Goal: Check status: Check status

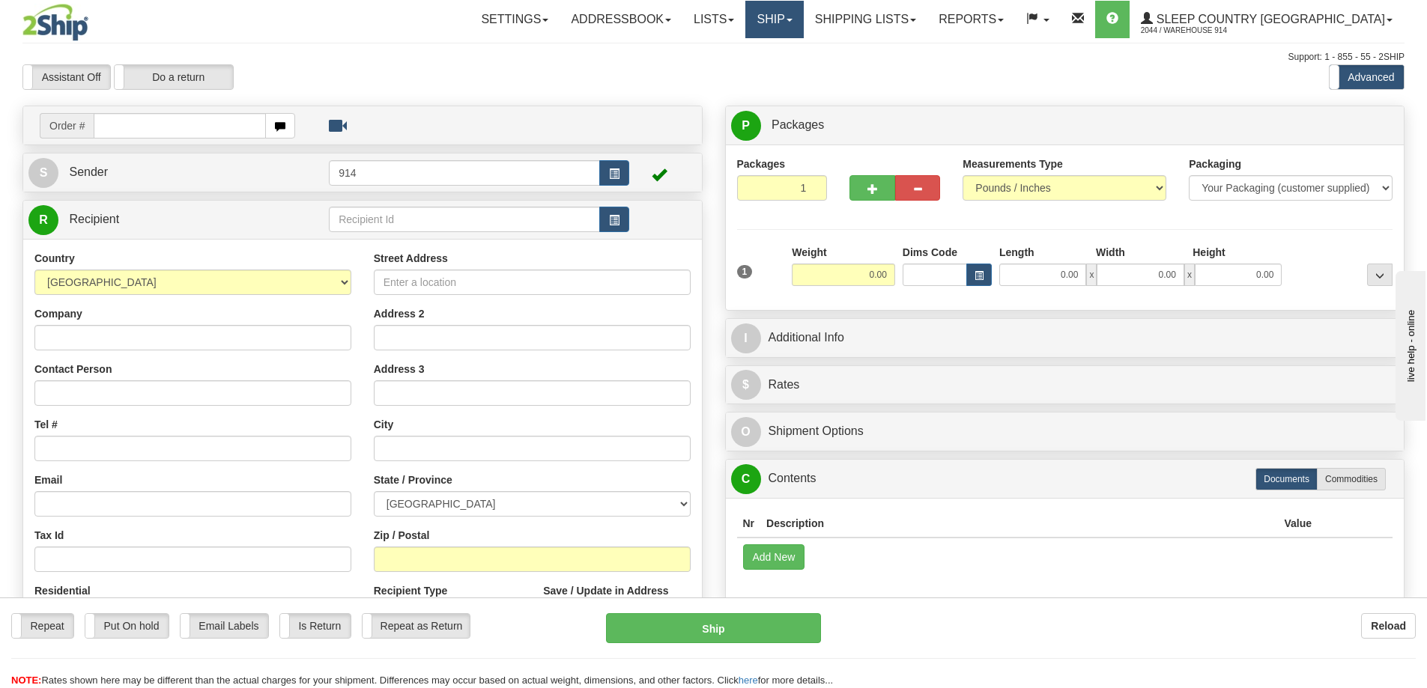
click at [803, 26] on link "Ship" at bounding box center [774, 19] width 58 height 37
click at [788, 66] on span "OnHold / Order Queue" at bounding box center [735, 72] width 106 height 12
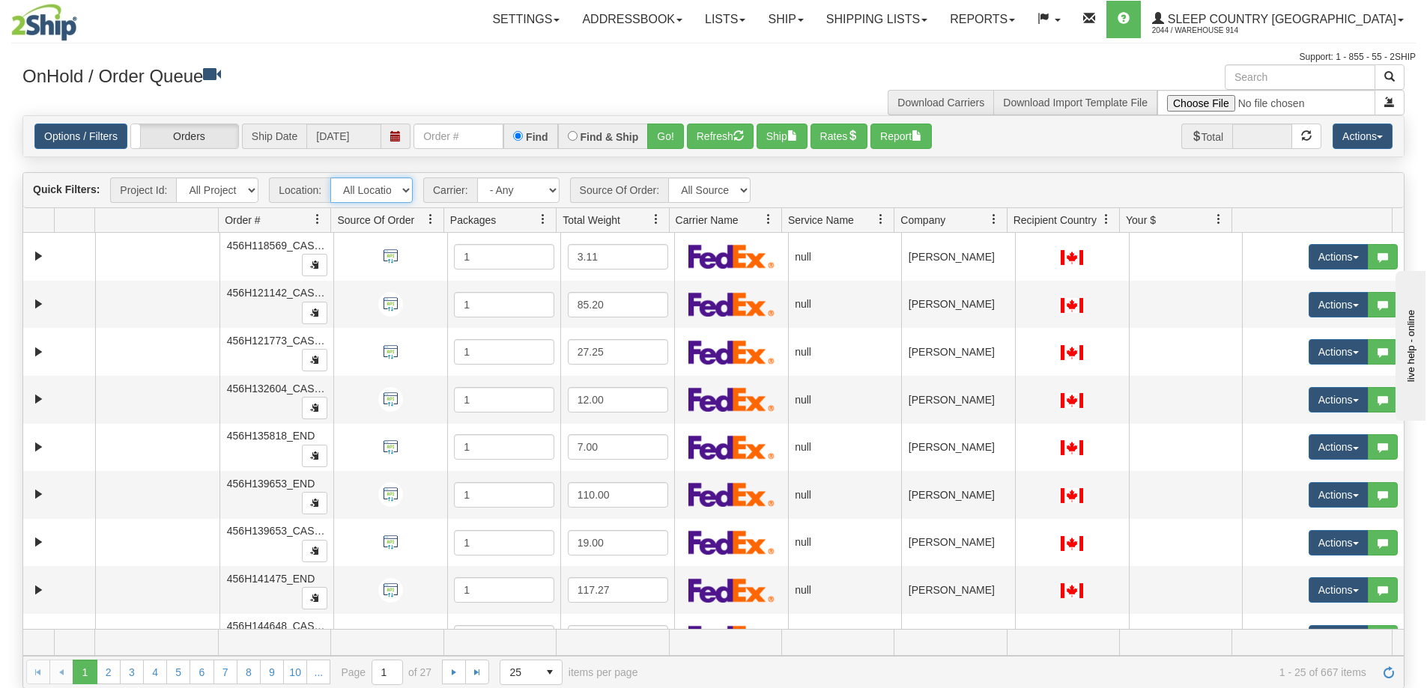
click at [381, 192] on select "All Locations 914 9009 [GEOGRAPHIC_DATA] SLE BEDDN ZINUC" at bounding box center [371, 190] width 82 height 25
select select "7603"
click at [330, 178] on select "All Locations 914 9009 [GEOGRAPHIC_DATA] SLE BEDDN ZINUC" at bounding box center [371, 190] width 82 height 25
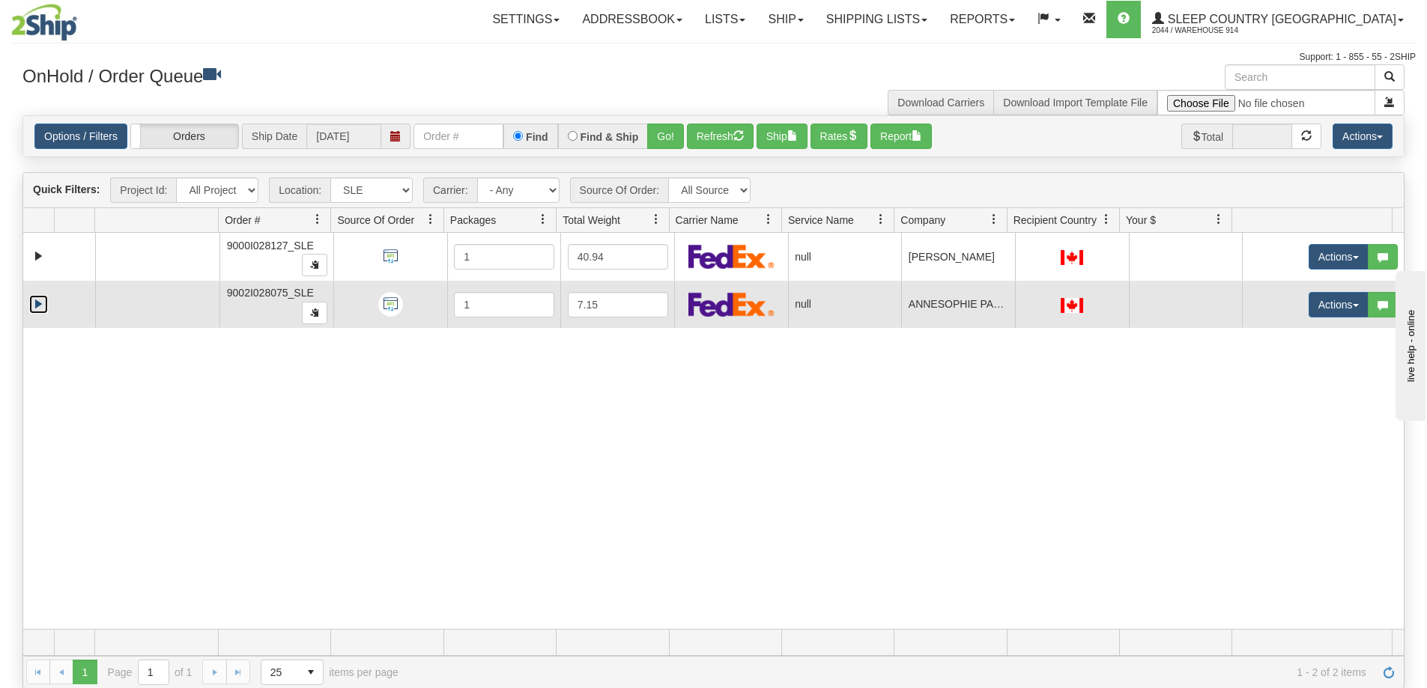
click at [38, 308] on link "Expand" at bounding box center [38, 304] width 19 height 19
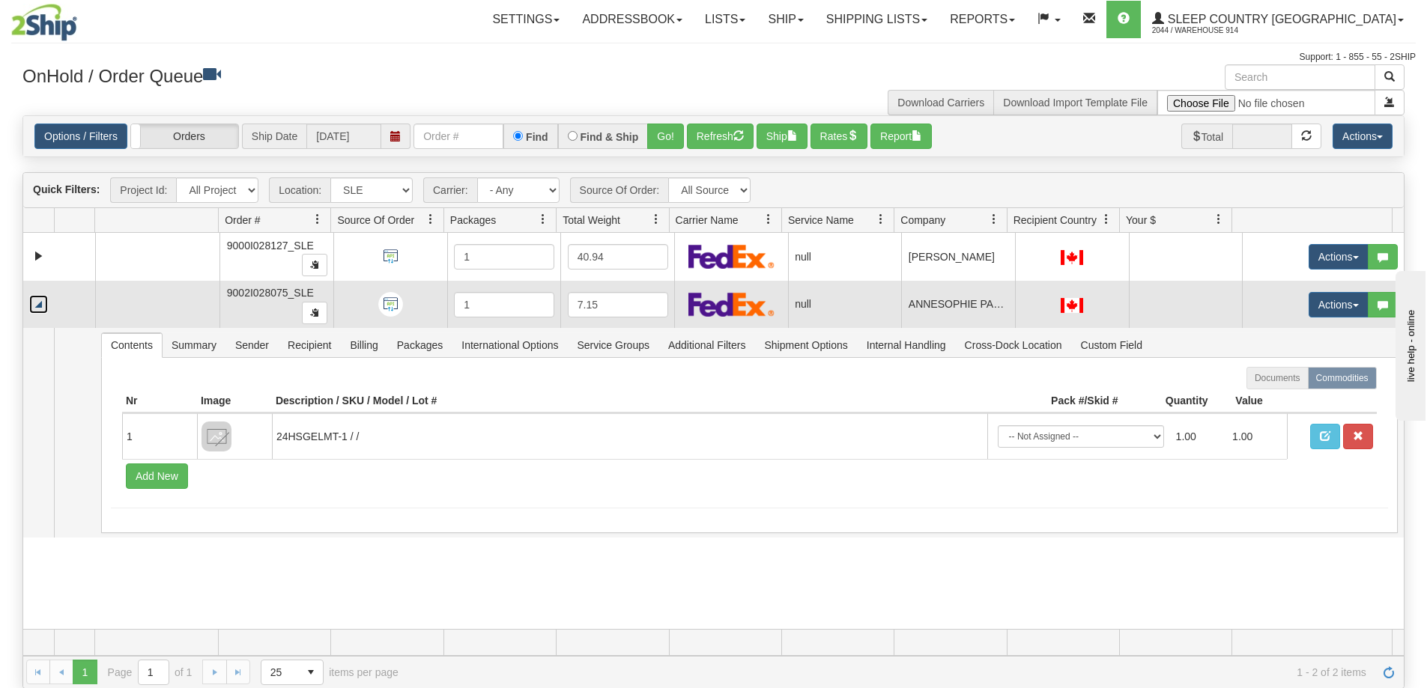
click at [38, 308] on link "Collapse" at bounding box center [38, 304] width 19 height 19
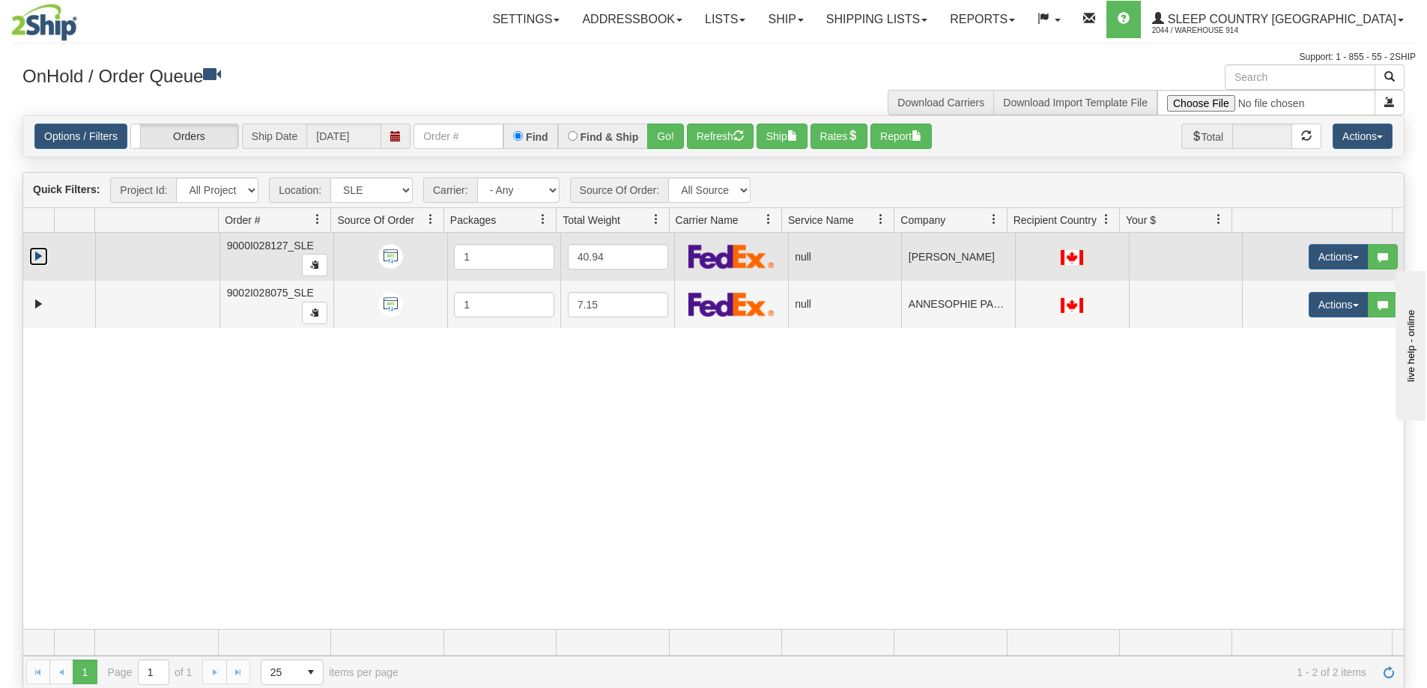
click at [36, 258] on link "Expand" at bounding box center [38, 256] width 19 height 19
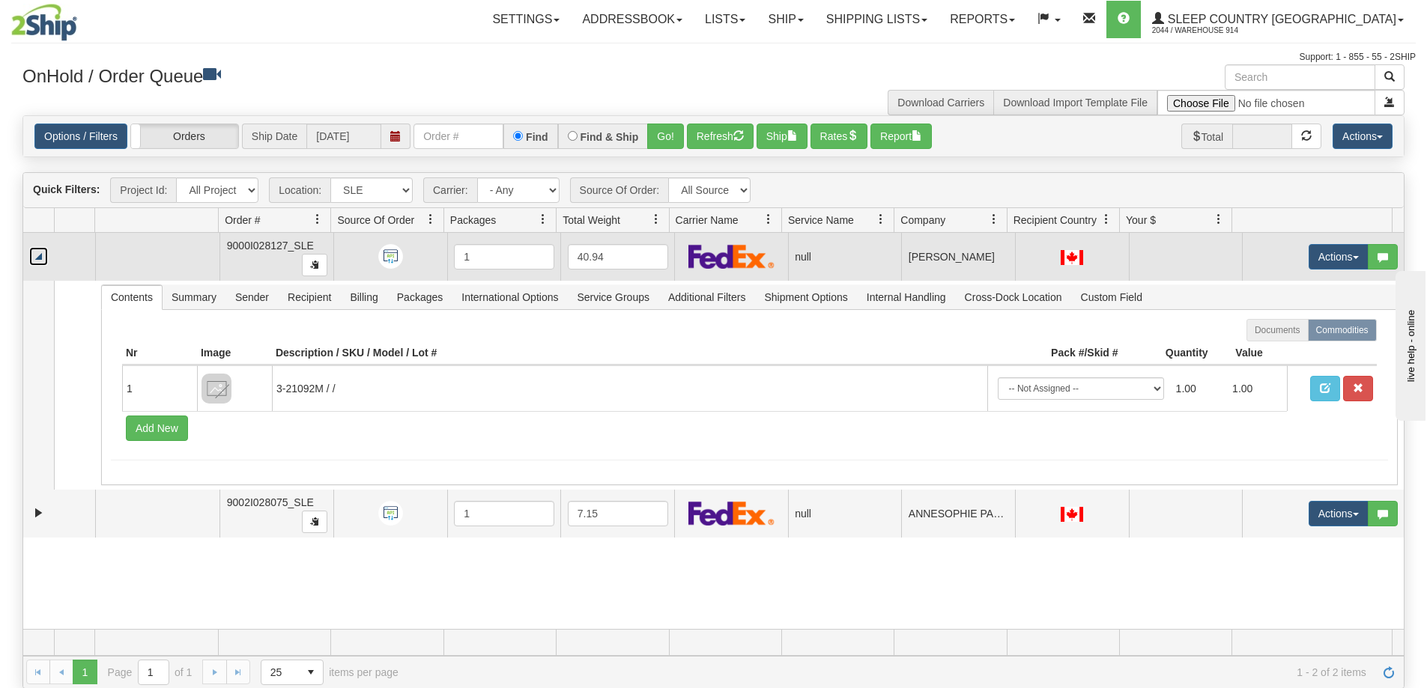
click at [40, 260] on link "Collapse" at bounding box center [38, 256] width 19 height 19
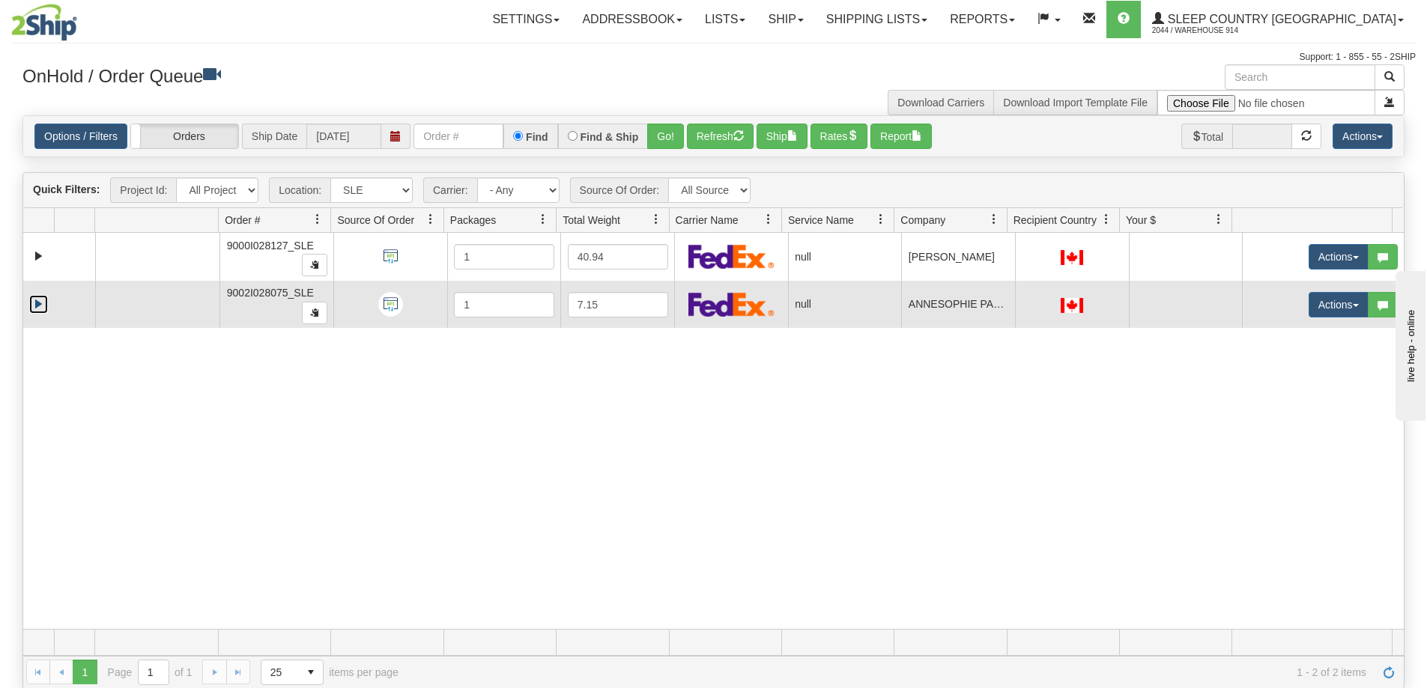
click at [35, 303] on link "Expand" at bounding box center [38, 304] width 19 height 19
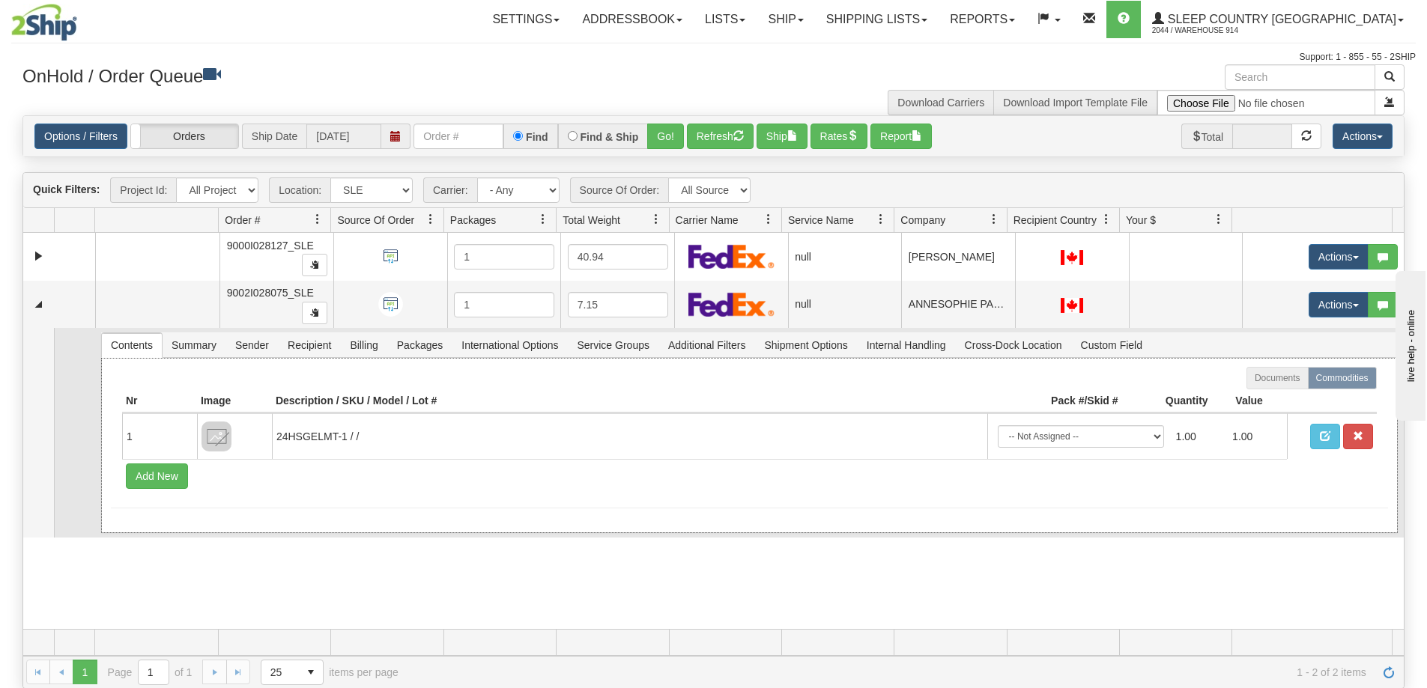
drag, startPoint x: 353, startPoint y: 432, endPoint x: 565, endPoint y: 532, distance: 234.2
click at [565, 532] on div "Documents Commodities Nr Image Description / SKU / Model / Lot # Pack #/Skid # …" at bounding box center [749, 445] width 1297 height 175
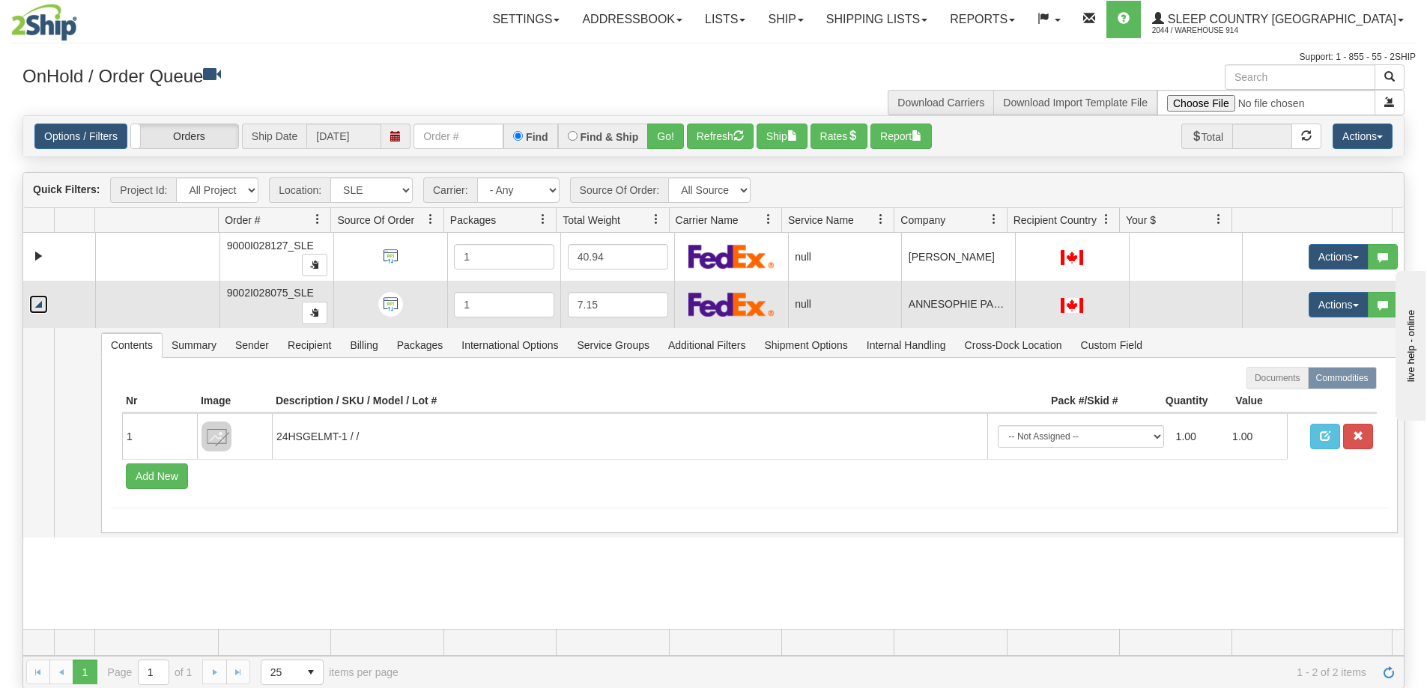
click at [42, 309] on link "Collapse" at bounding box center [38, 304] width 19 height 19
